Goal: Information Seeking & Learning: Learn about a topic

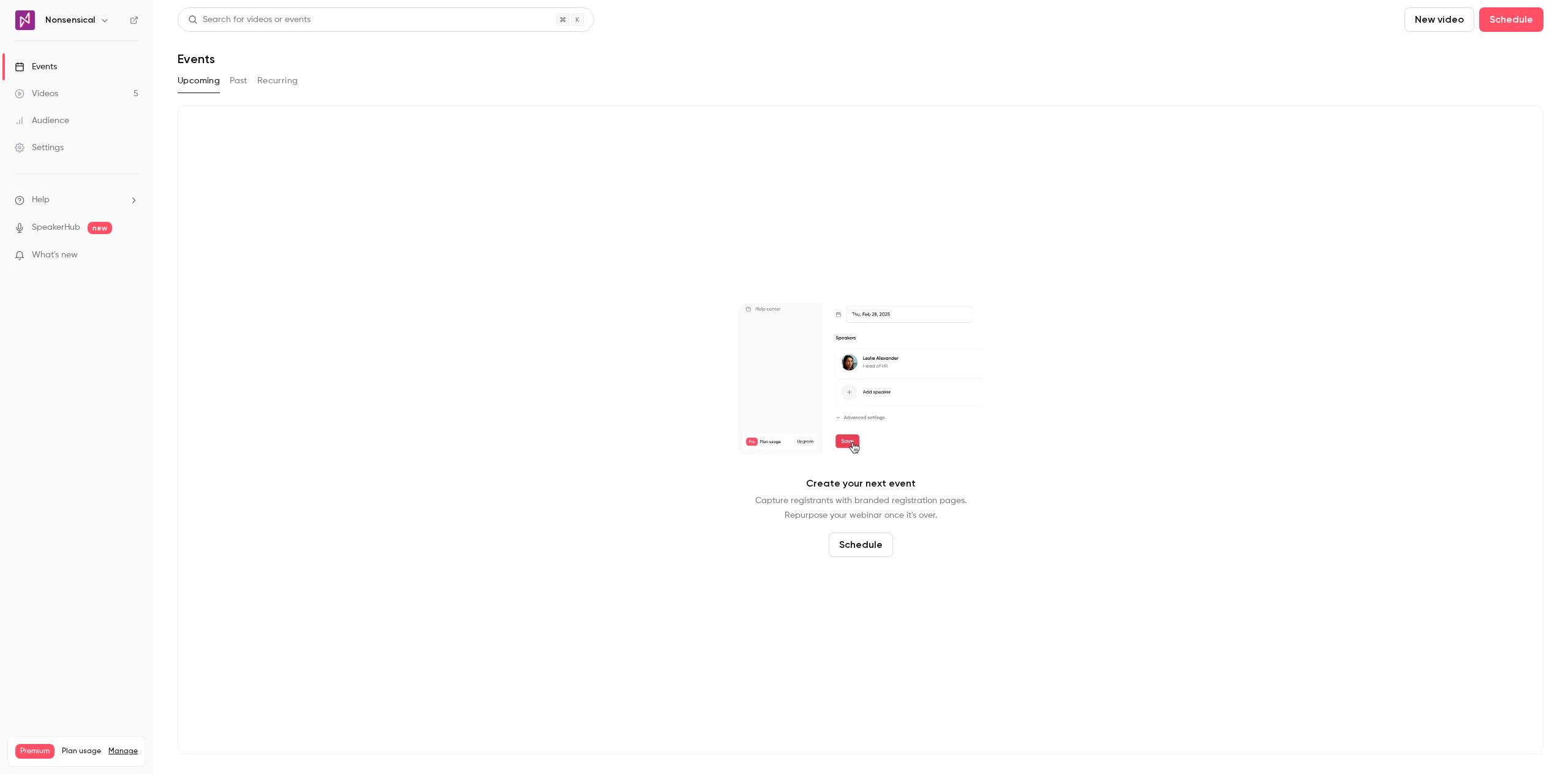
click at [99, 96] on link "Videos 5" at bounding box center [77, 94] width 153 height 27
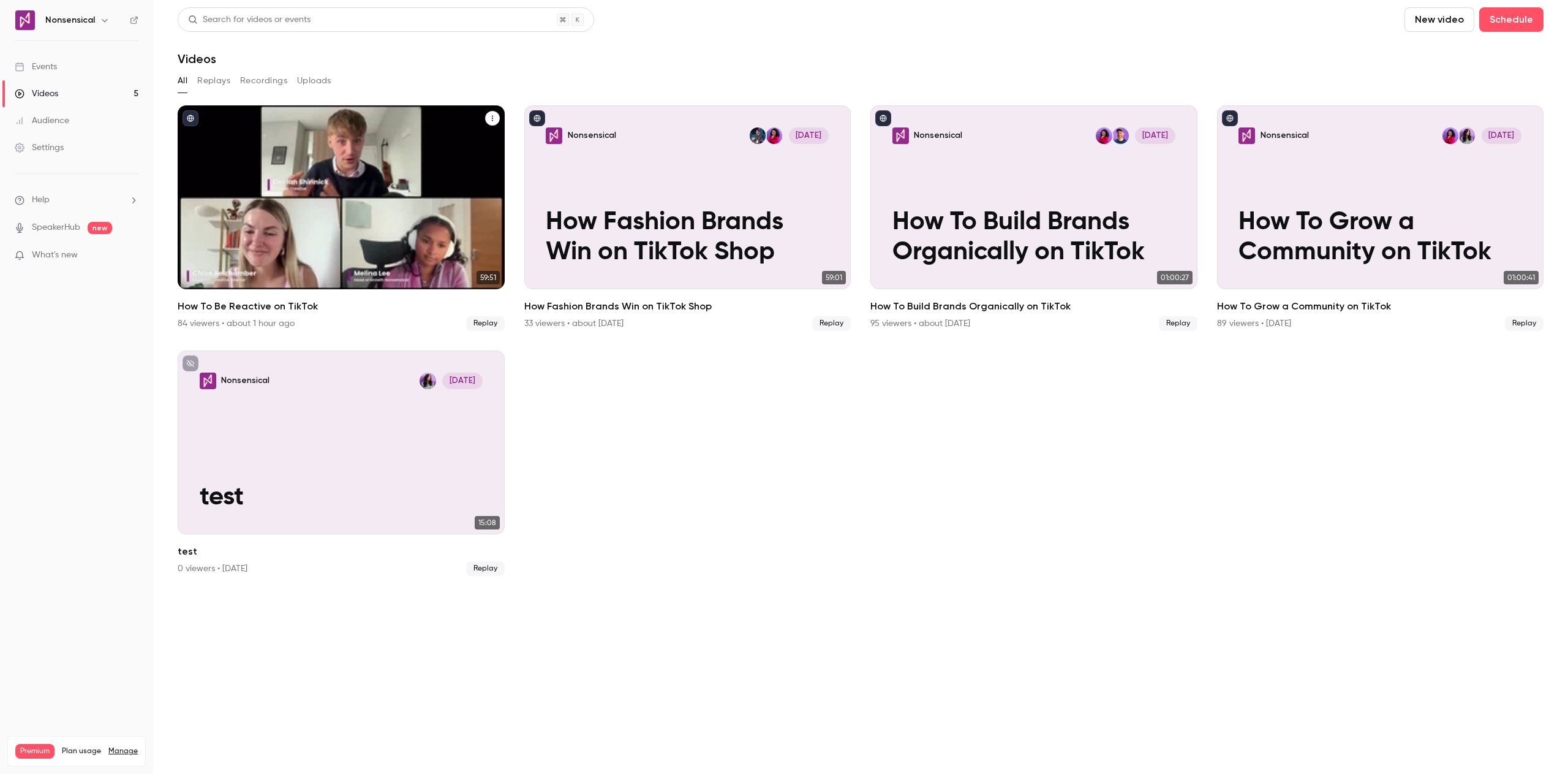
click at [491, 123] on button "How To Be Reactive on TikTok" at bounding box center [492, 118] width 14 height 14
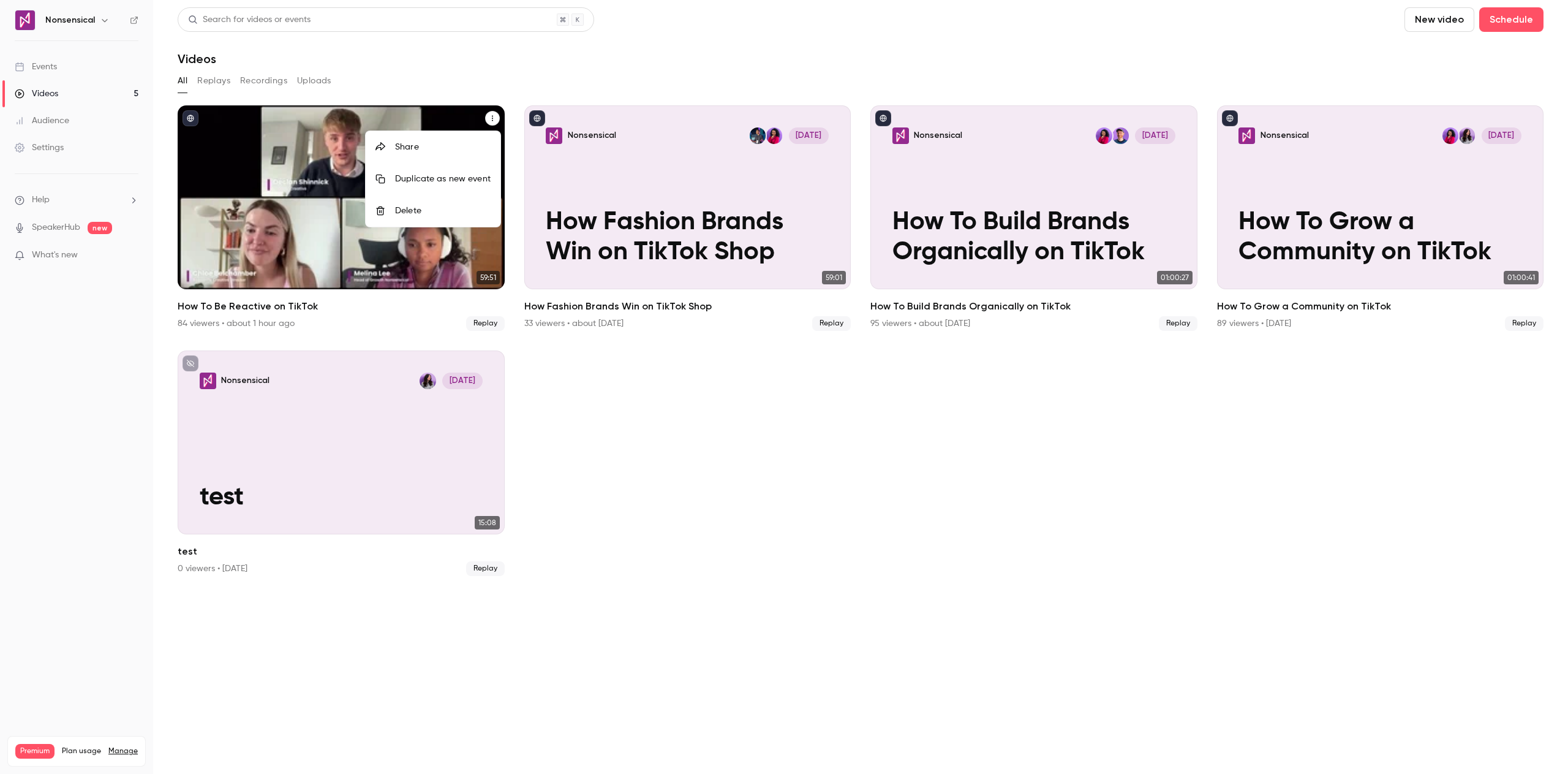
click at [491, 123] on div at bounding box center [784, 387] width 1568 height 774
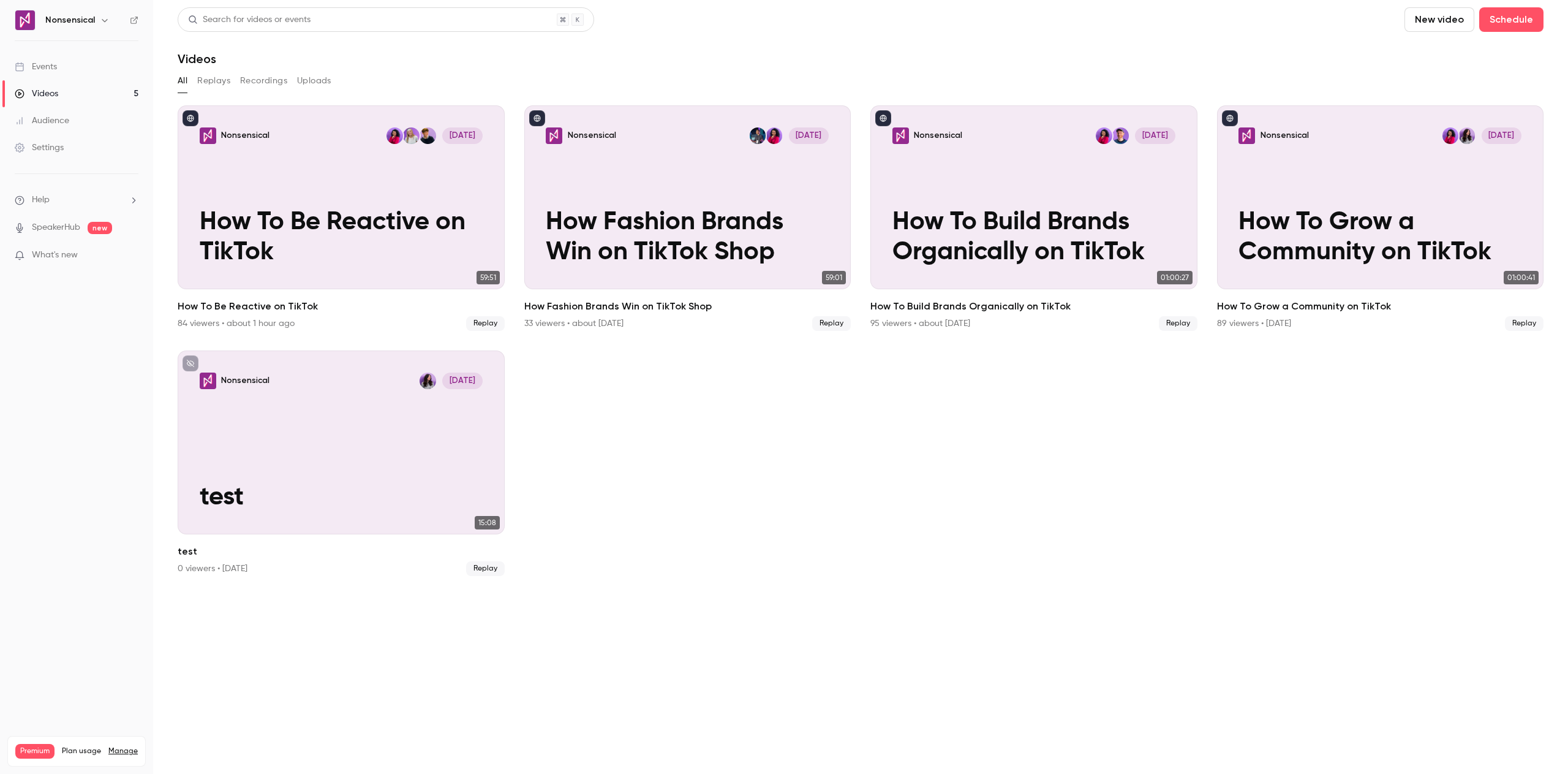
click at [45, 117] on div "Audience" at bounding box center [41, 121] width 54 height 12
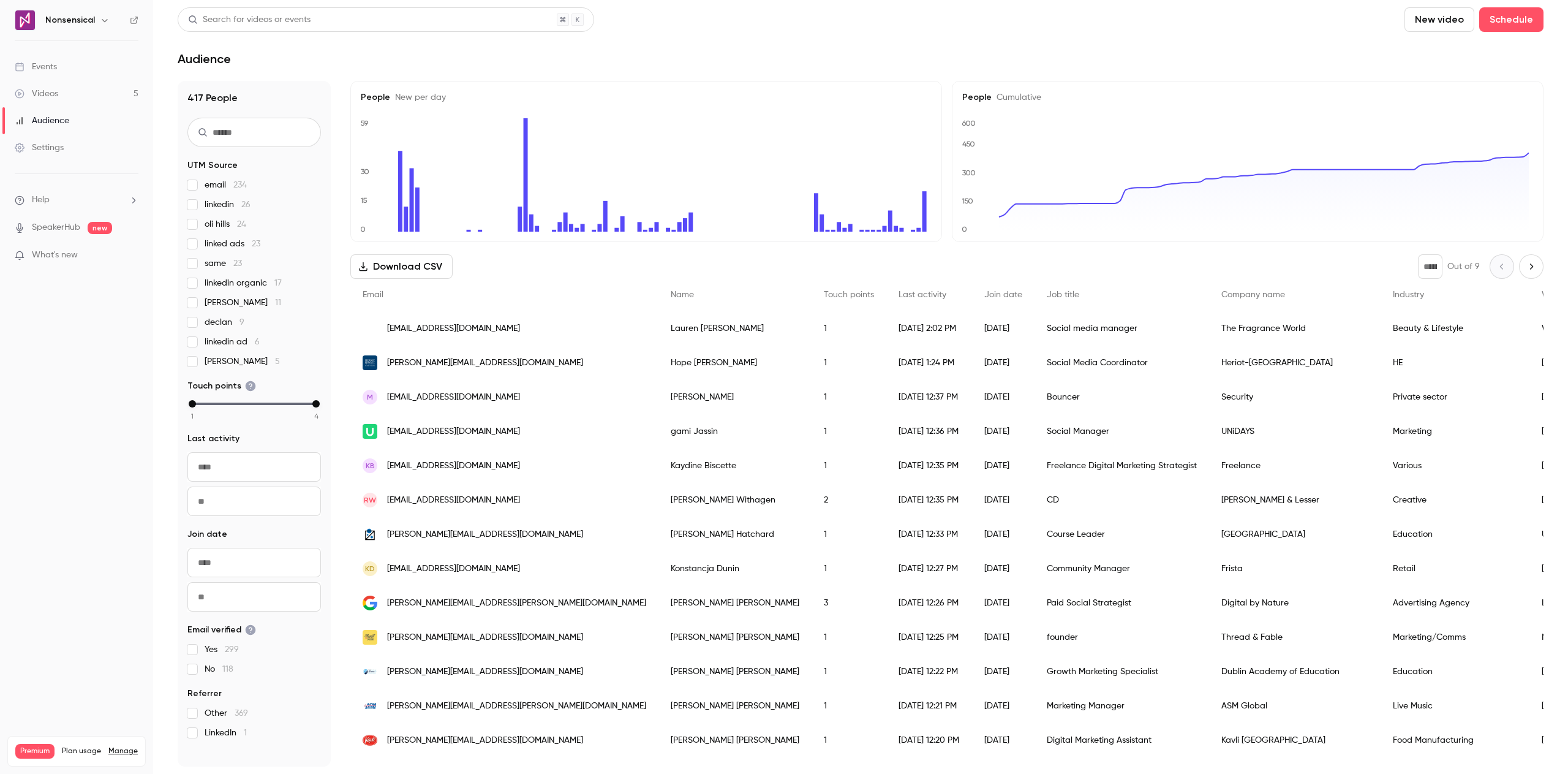
click at [44, 95] on div "Videos" at bounding box center [36, 94] width 44 height 12
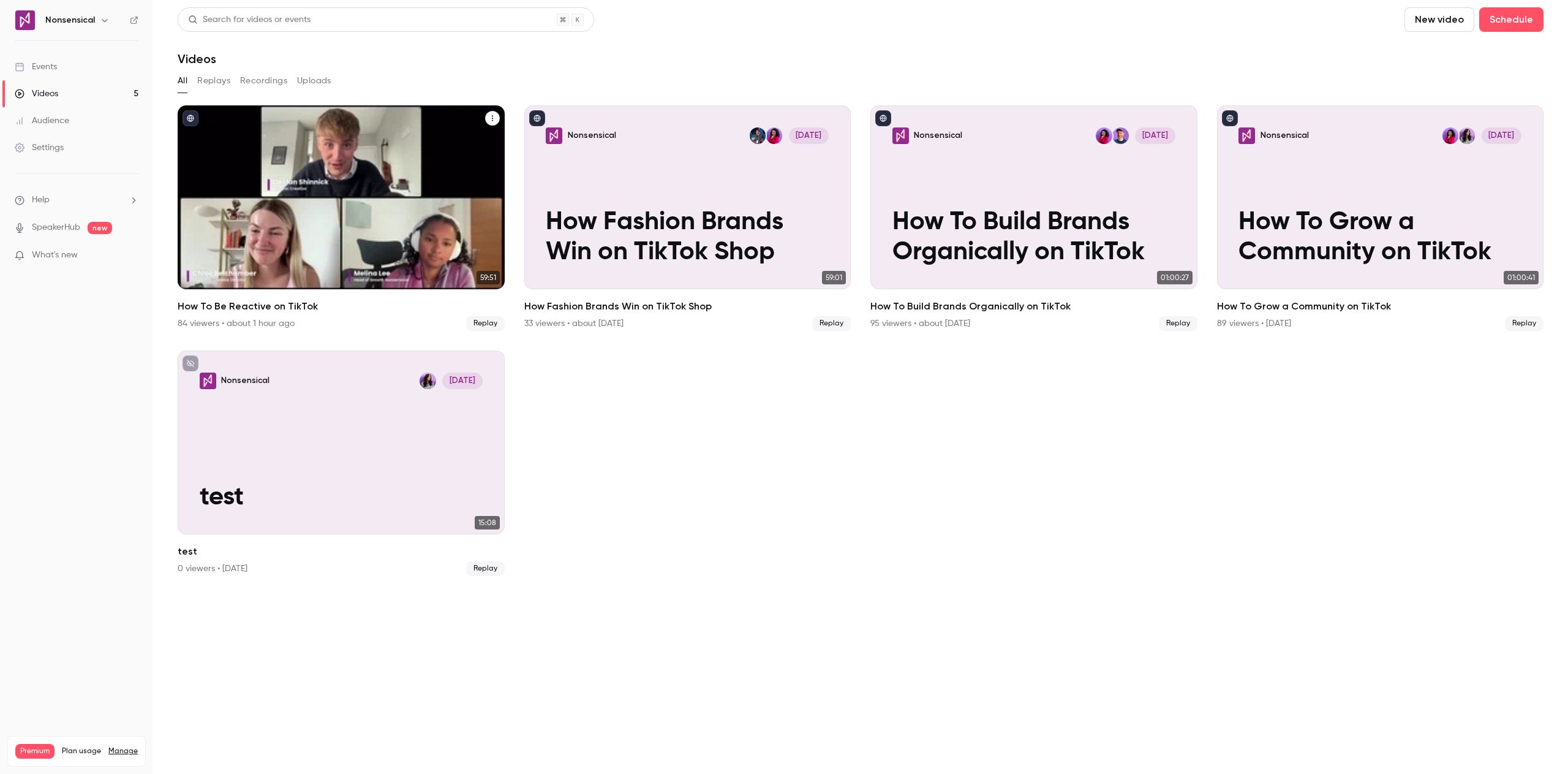
click at [437, 272] on div "Nonsensical [DATE] How To Be Reactive on TikTok" at bounding box center [341, 197] width 327 height 184
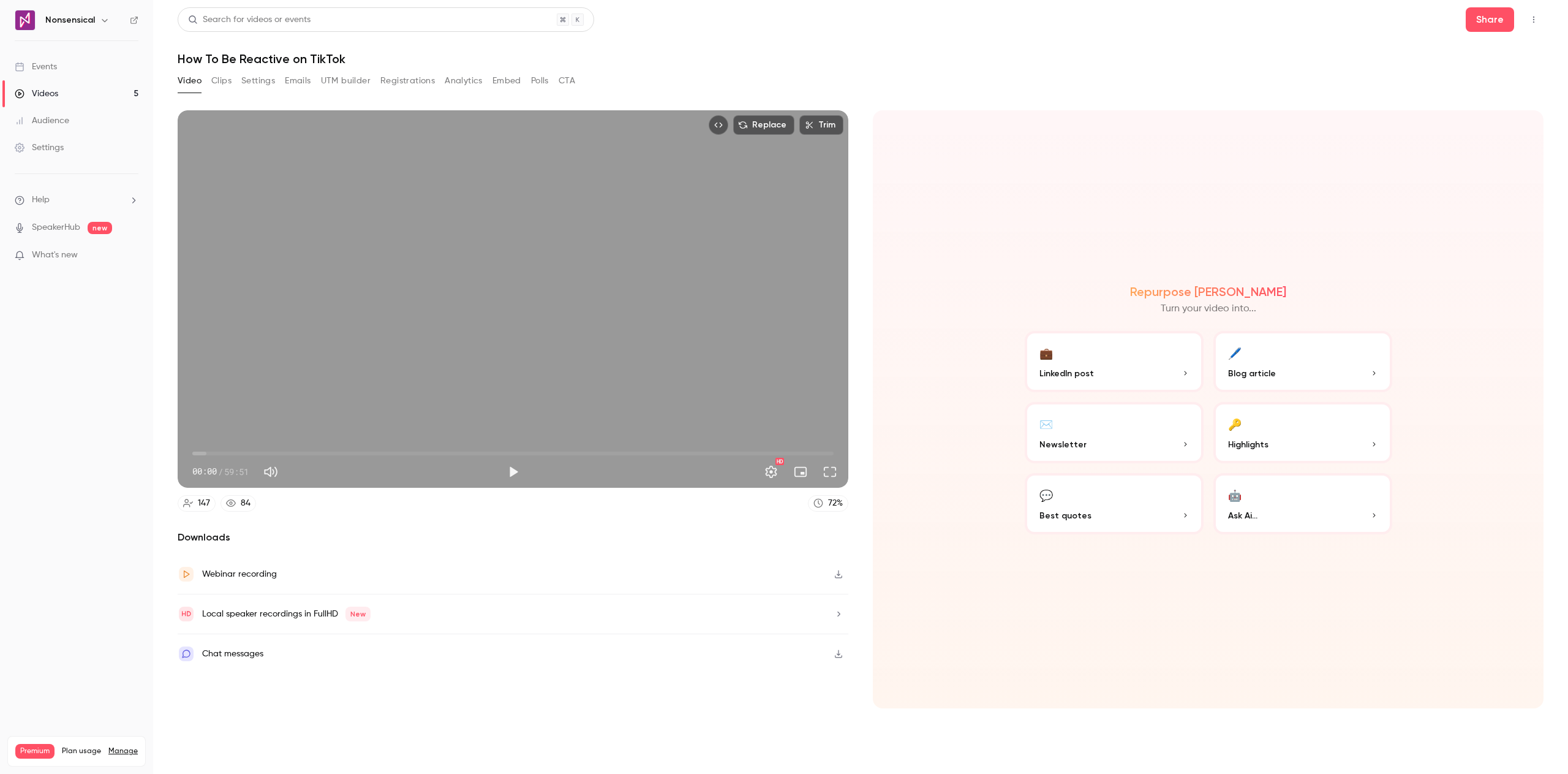
click at [251, 651] on div "Chat messages" at bounding box center [233, 654] width 62 height 14
